Goal: Find specific page/section: Find specific page/section

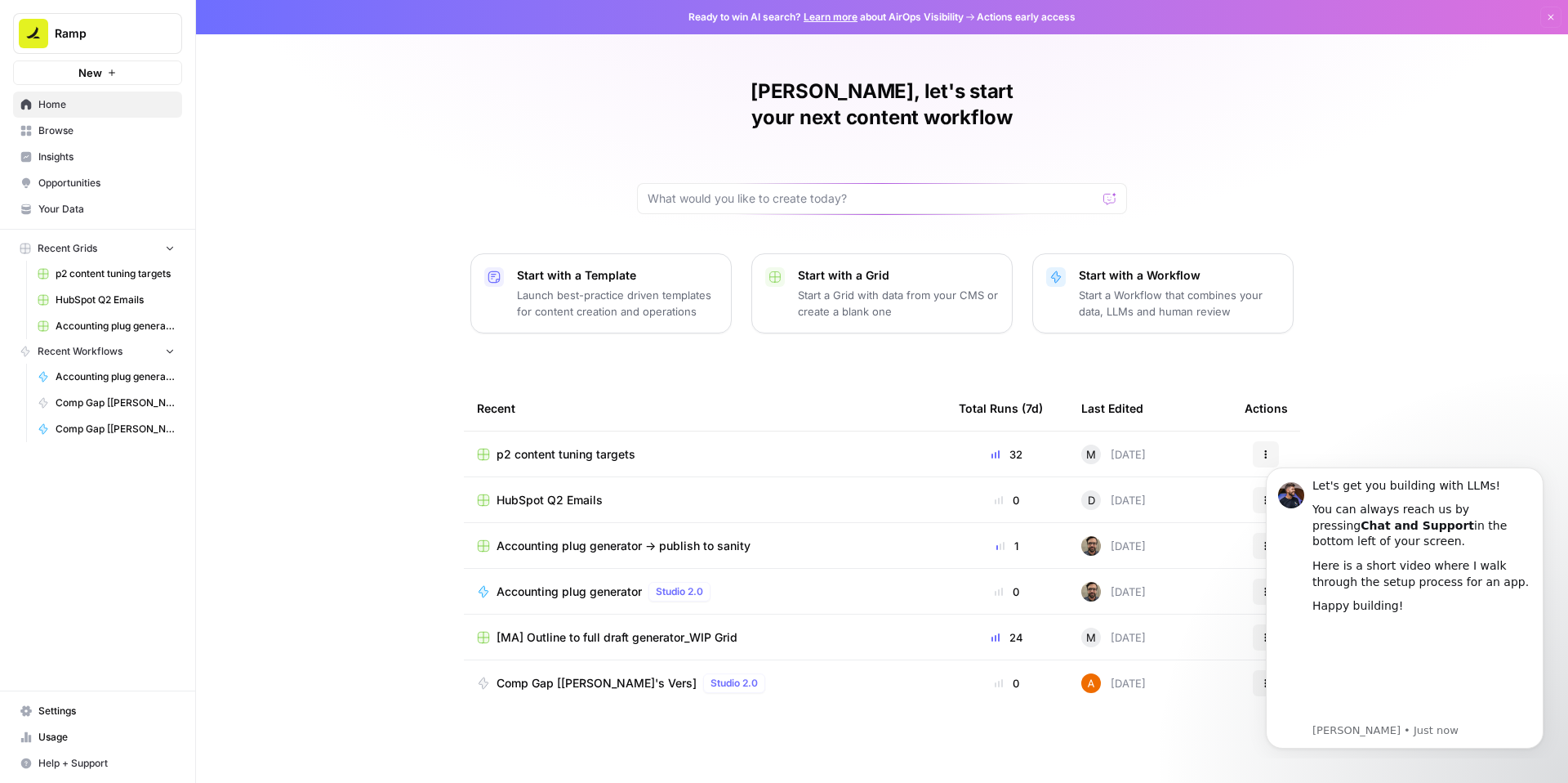
click at [59, 127] on span "Browse" at bounding box center [106, 131] width 136 height 14
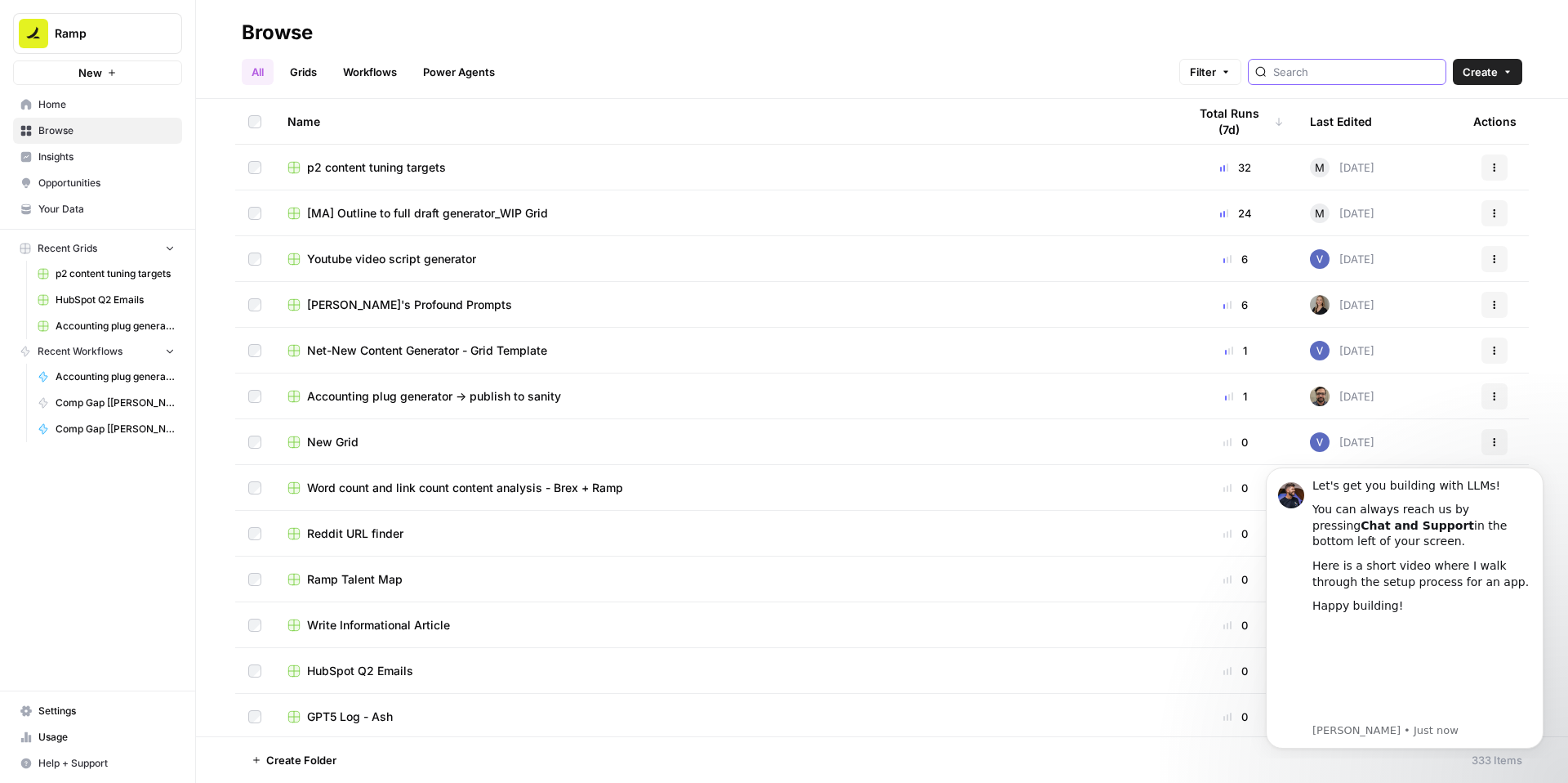
click at [1373, 70] on input "search" at bounding box center [1356, 72] width 166 height 16
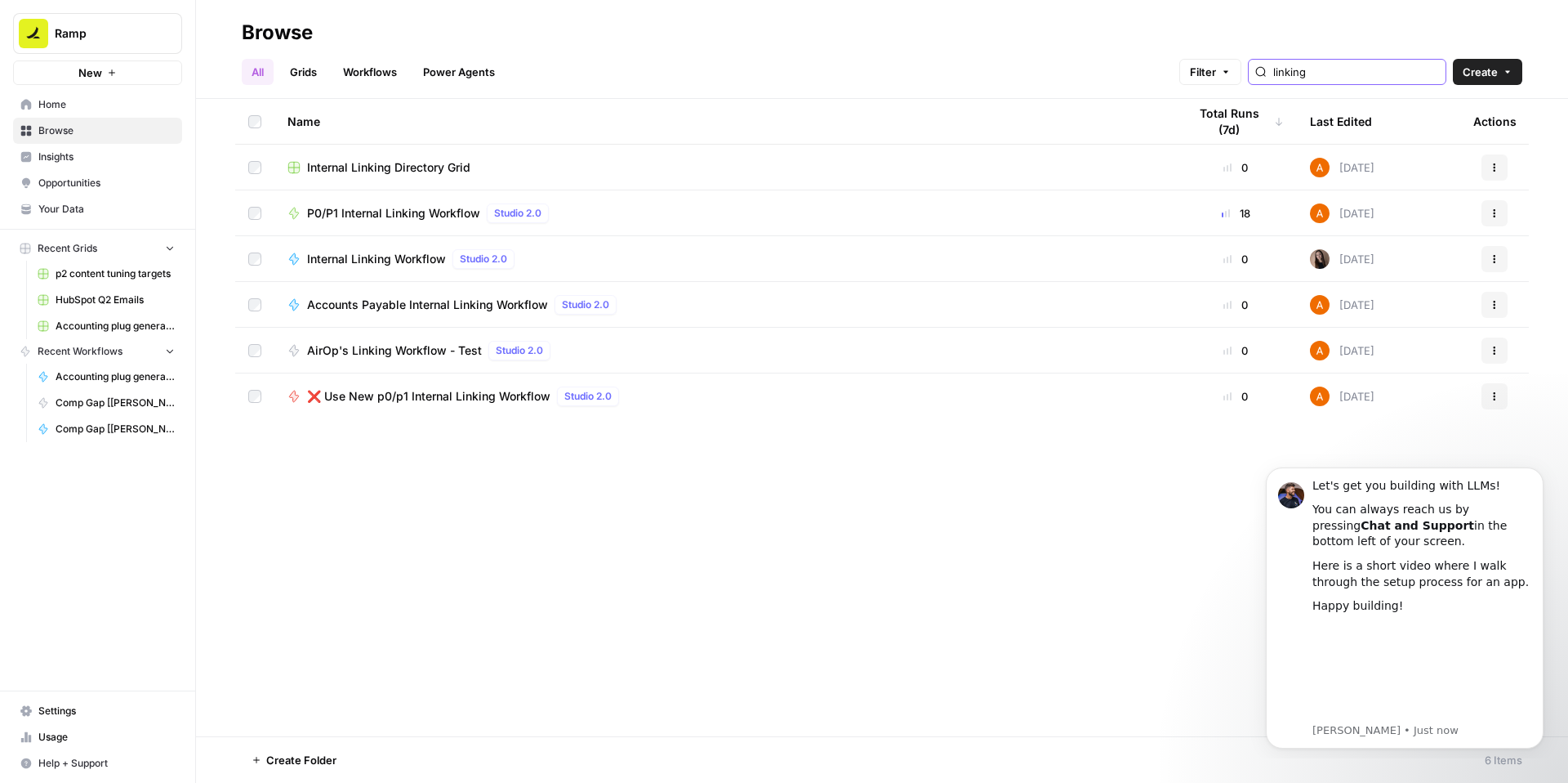
type input "linking"
click at [394, 211] on span "P0/P1 Internal Linking Workflow" at bounding box center [394, 214] width 173 height 16
